Goal: Information Seeking & Learning: Understand process/instructions

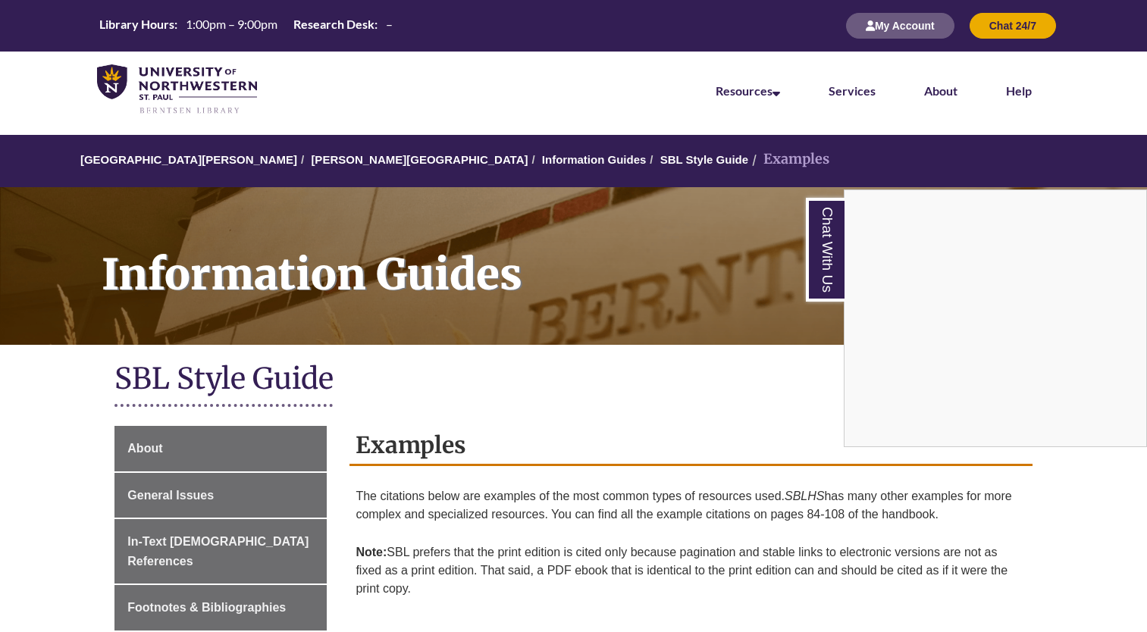
scroll to position [3297, 0]
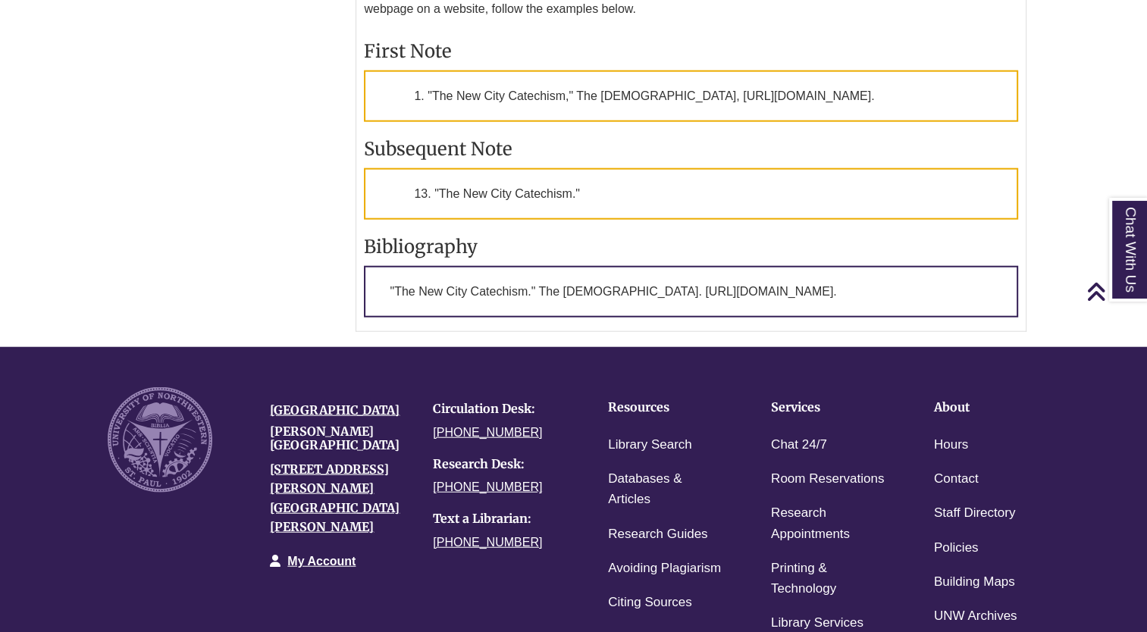
scroll to position [3680, 0]
